Goal: Check status

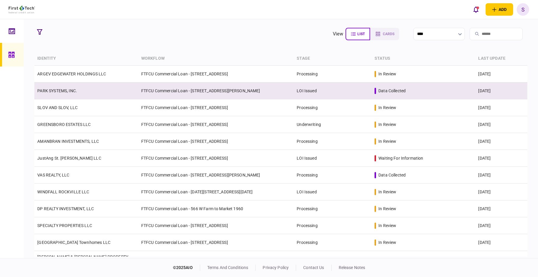
click at [247, 87] on td "FTFCU Commercial Loan - 600 Holly Drive Albany" at bounding box center [216, 91] width 156 height 17
